Goal: Transaction & Acquisition: Book appointment/travel/reservation

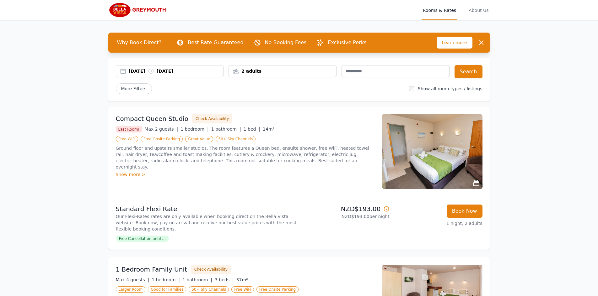
click at [259, 69] on div "2 adults" at bounding box center [282, 71] width 107 height 6
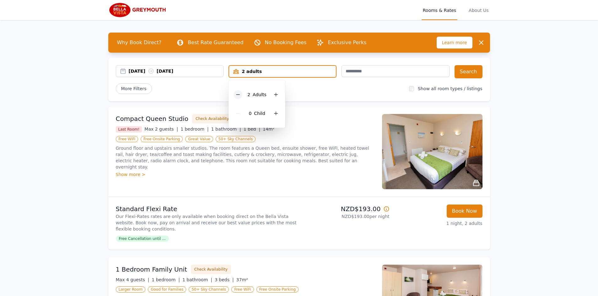
click at [238, 96] on icon at bounding box center [237, 94] width 5 height 5
click at [302, 84] on div "More Filters" at bounding box center [260, 88] width 288 height 11
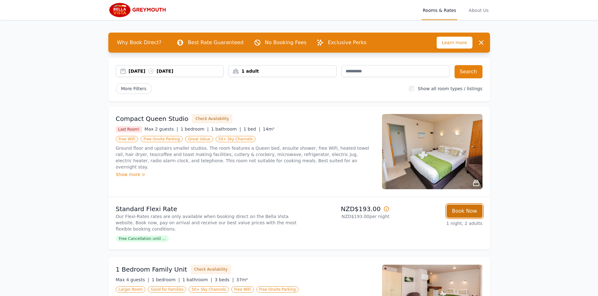
click at [463, 211] on button "Book Now" at bounding box center [464, 211] width 36 height 13
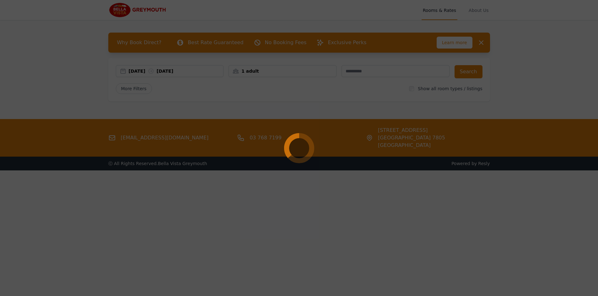
select select "**"
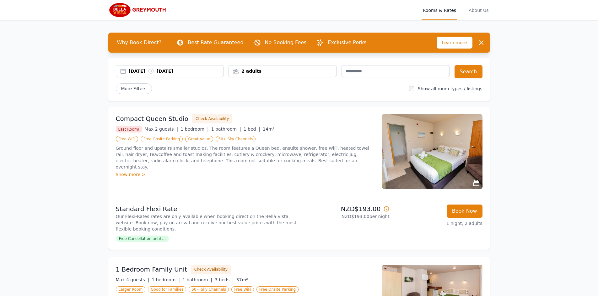
click at [249, 71] on div "2 adults" at bounding box center [282, 71] width 107 height 6
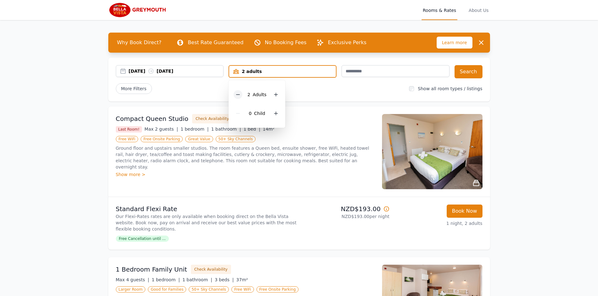
click at [240, 94] on icon at bounding box center [237, 94] width 5 height 5
click at [308, 88] on div "More Filters" at bounding box center [260, 88] width 288 height 11
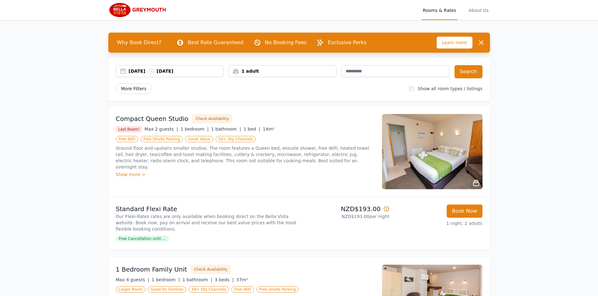
click at [138, 89] on span "More Filters" at bounding box center [134, 88] width 36 height 11
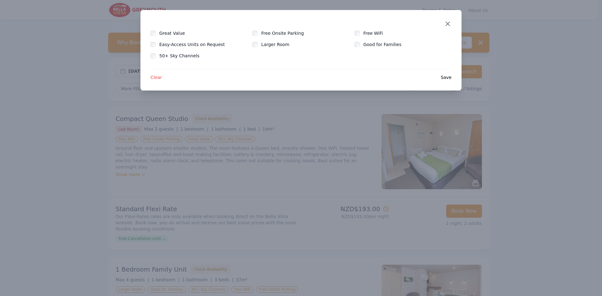
click at [449, 23] on icon "button" at bounding box center [448, 24] width 4 height 4
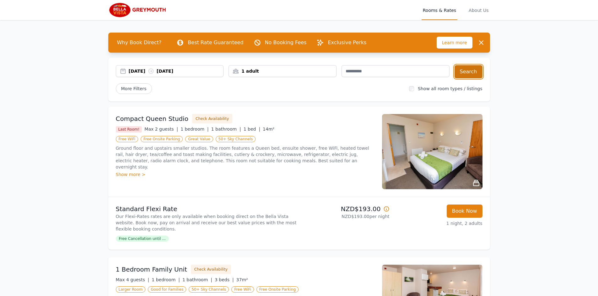
click at [471, 70] on button "Search" at bounding box center [468, 71] width 28 height 13
click at [205, 118] on button "Check Availability" at bounding box center [212, 118] width 40 height 9
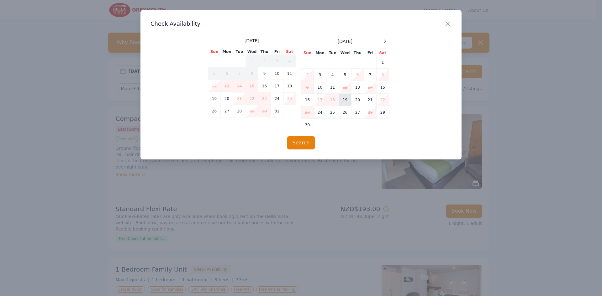
click at [348, 99] on td "19" at bounding box center [345, 100] width 13 height 13
click at [355, 99] on td "20" at bounding box center [358, 100] width 13 height 13
click at [301, 141] on button "Search" at bounding box center [301, 142] width 28 height 13
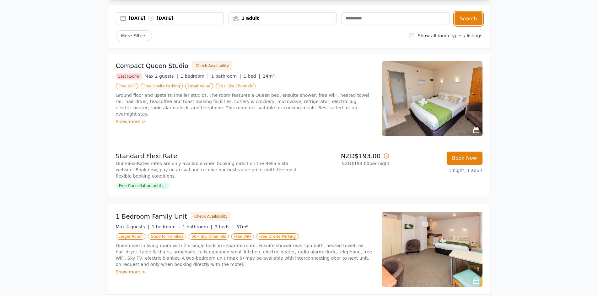
scroll to position [63, 0]
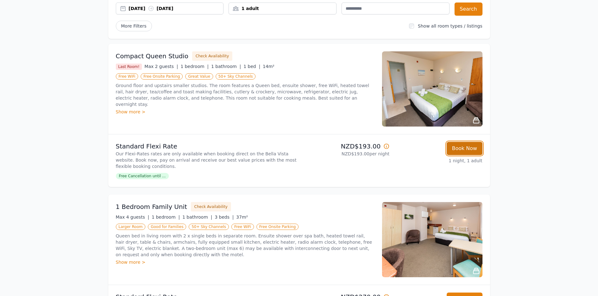
click at [462, 146] on button "Book Now" at bounding box center [464, 148] width 36 height 13
select select "**"
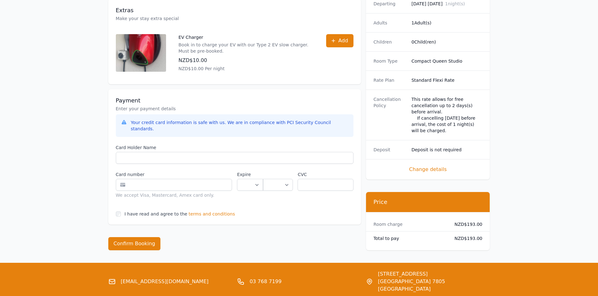
scroll to position [251, 0]
